Goal: Transaction & Acquisition: Purchase product/service

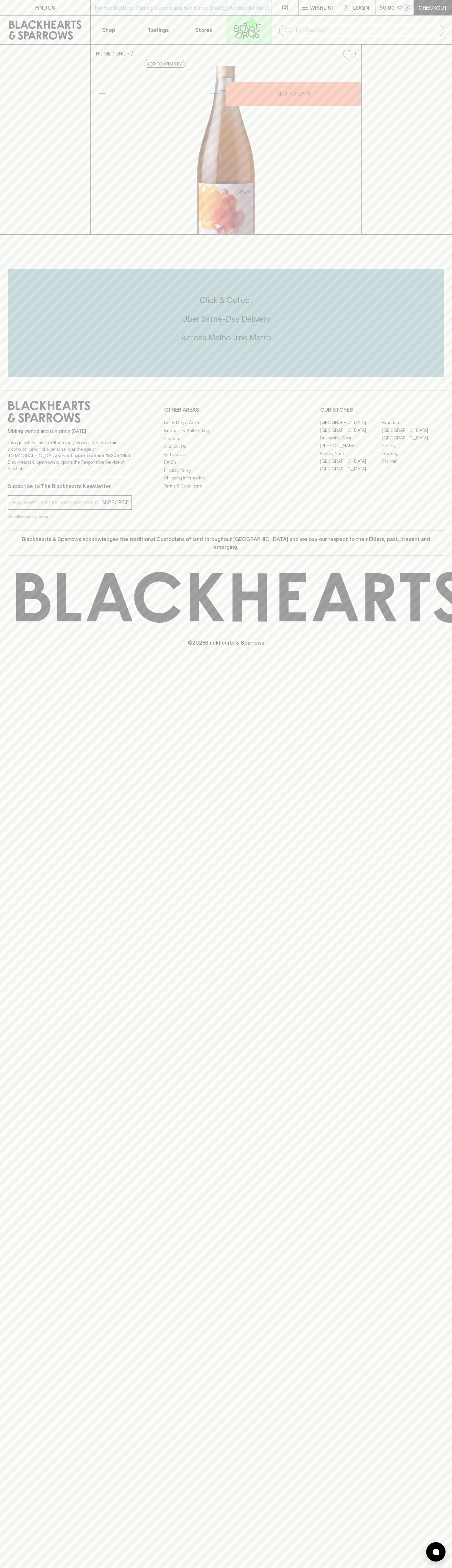
click at [244, 24] on icon at bounding box center [247, 28] width 37 height 21
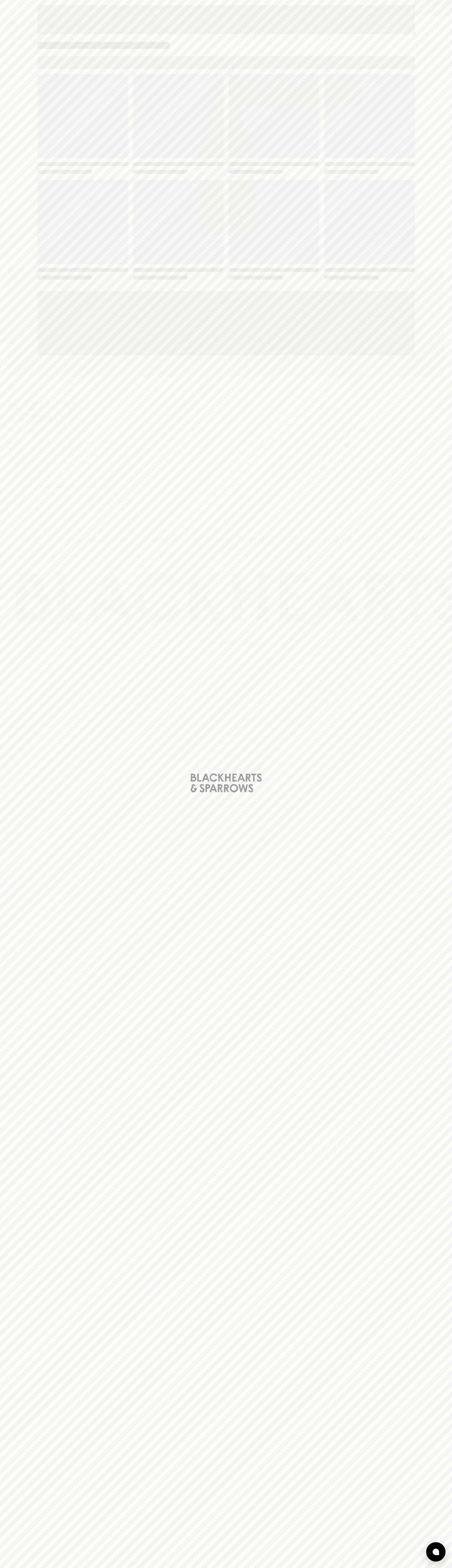
click at [445, 793] on div "Loading" at bounding box center [226, 784] width 452 height 1568
click at [320, 1567] on html "FIND US | No Bad Bottles | Sibling Owned and Run Since 2006 | No Bad Bottles | …" at bounding box center [226, 784] width 452 height 1568
click at [9, 20] on div "Loading" at bounding box center [226, 784] width 452 height 1568
